Goal: Task Accomplishment & Management: Manage account settings

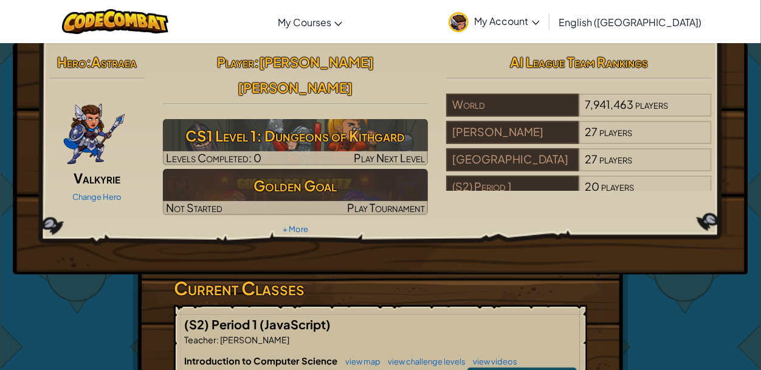
click at [101, 133] on img at bounding box center [94, 130] width 63 height 73
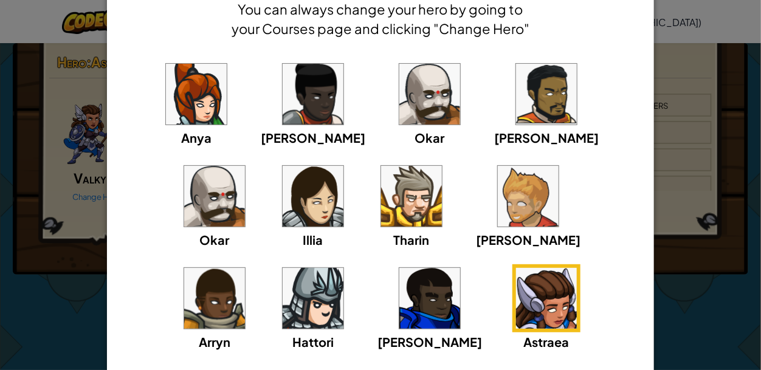
scroll to position [153, 0]
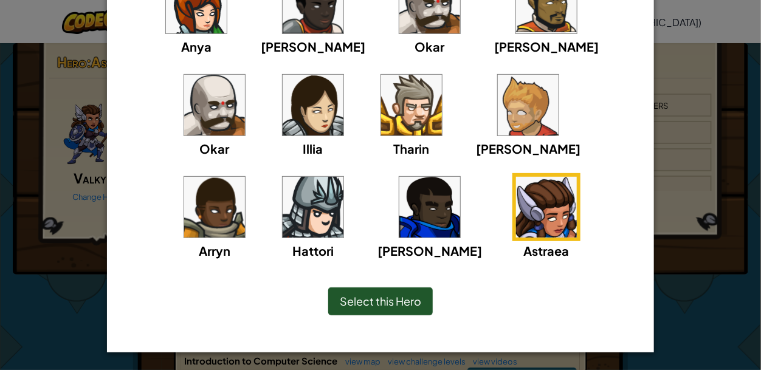
click at [245, 177] on img at bounding box center [214, 207] width 61 height 61
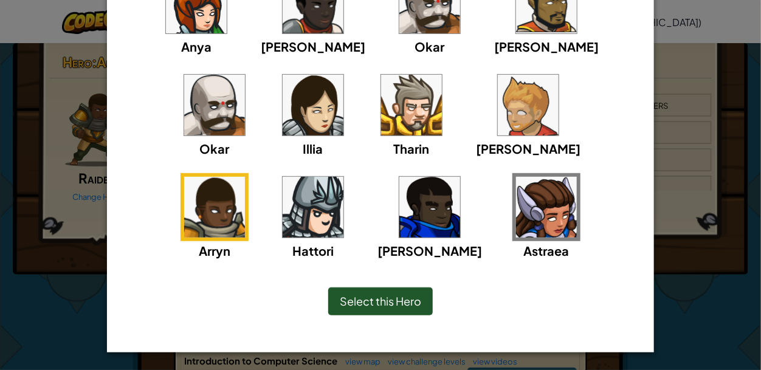
click at [516, 207] on img at bounding box center [546, 207] width 61 height 61
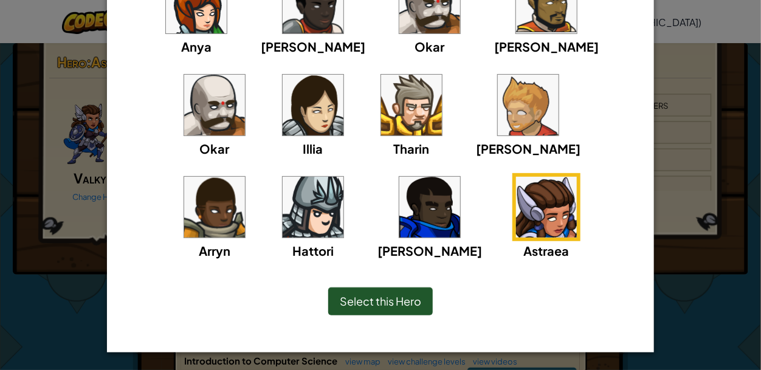
click at [364, 292] on div "Select this Hero" at bounding box center [380, 302] width 105 height 28
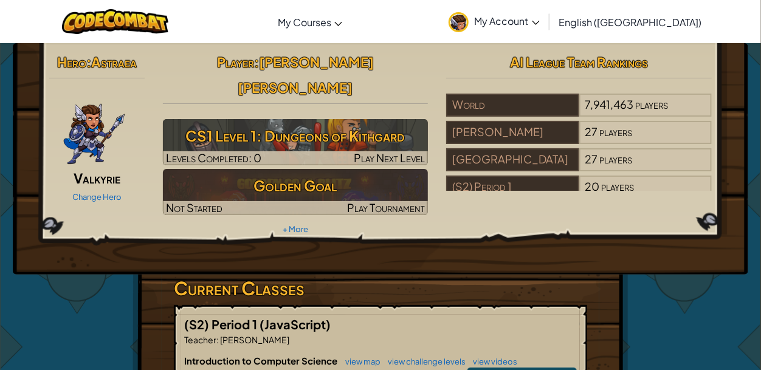
click at [540, 16] on span "My Account" at bounding box center [507, 21] width 65 height 13
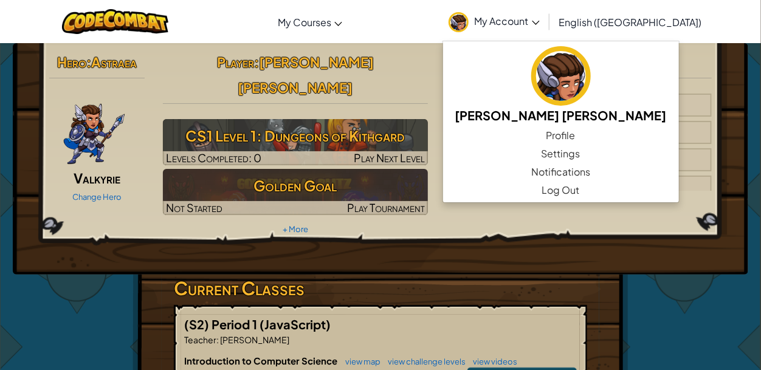
click at [540, 16] on span "My Account" at bounding box center [507, 21] width 65 height 13
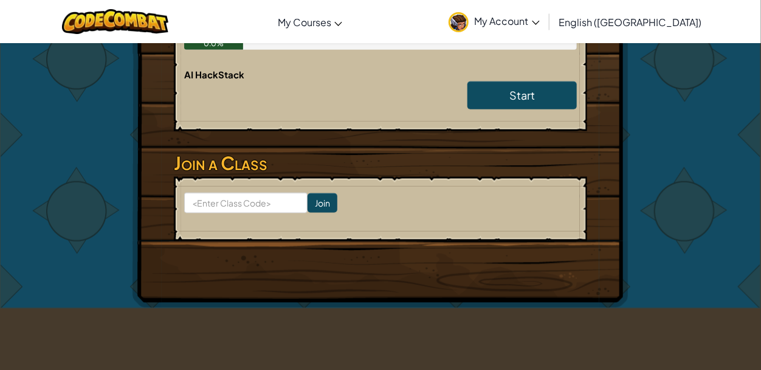
scroll to position [365, 0]
